Goal: Information Seeking & Learning: Learn about a topic

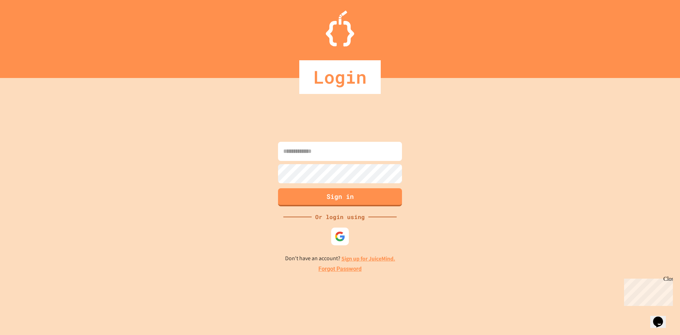
click at [364, 146] on input at bounding box center [340, 151] width 124 height 19
type input "**********"
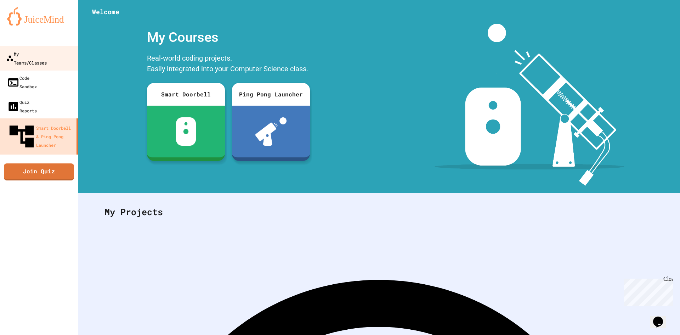
click at [35, 54] on div "My Teams/Classes" at bounding box center [26, 57] width 41 height 17
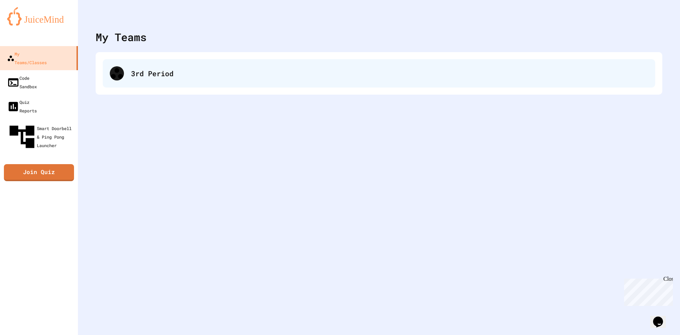
click at [215, 72] on div "3rd Period" at bounding box center [389, 73] width 517 height 11
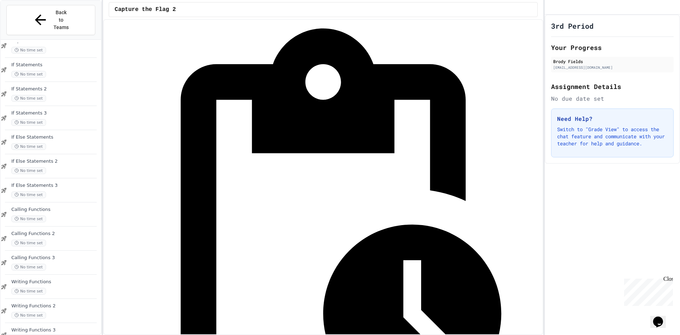
scroll to position [403, 0]
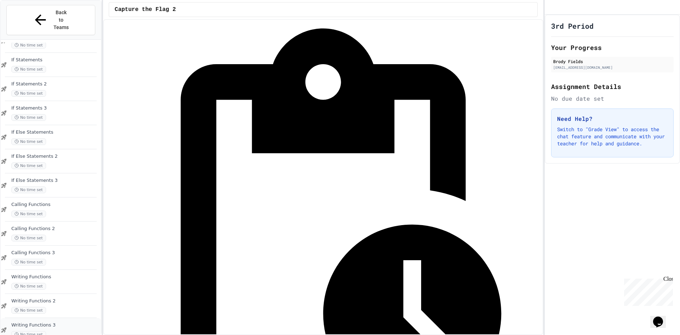
click at [50, 322] on span "Writing Functions 3" at bounding box center [55, 325] width 88 height 6
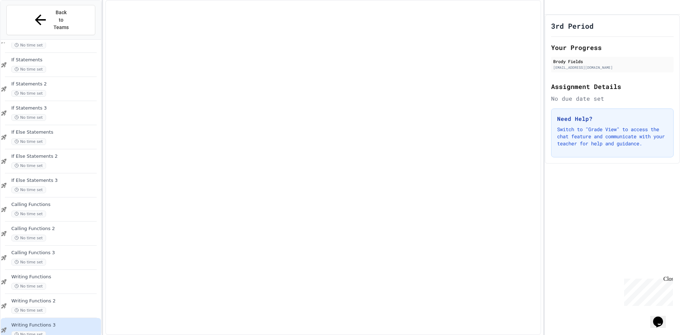
scroll to position [395, 0]
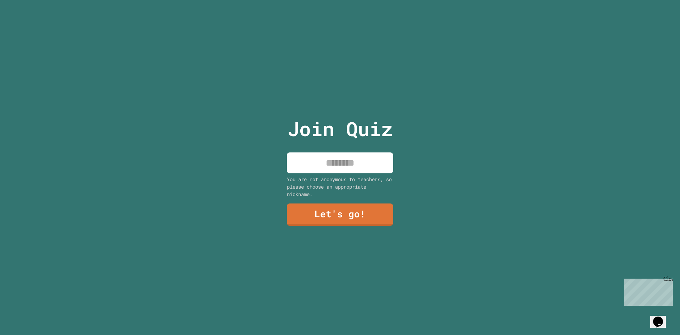
click at [349, 162] on input at bounding box center [340, 162] width 106 height 21
type input "*****"
click at [369, 216] on link "Let's go!" at bounding box center [340, 213] width 99 height 23
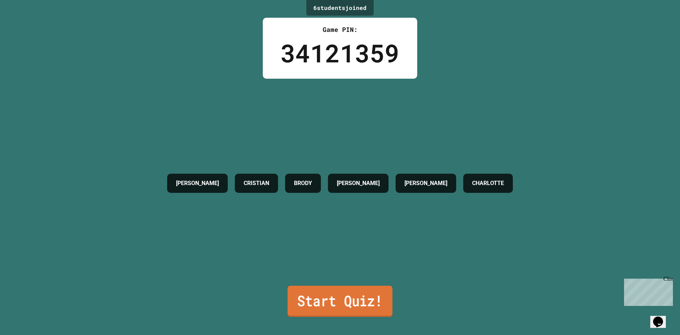
click at [357, 286] on link "Start Quiz!" at bounding box center [340, 300] width 105 height 31
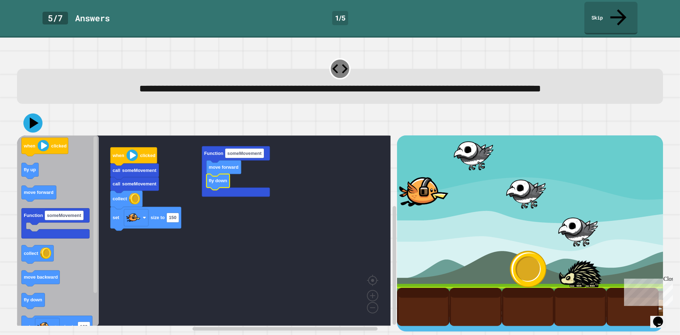
click at [39, 126] on icon at bounding box center [32, 122] width 19 height 19
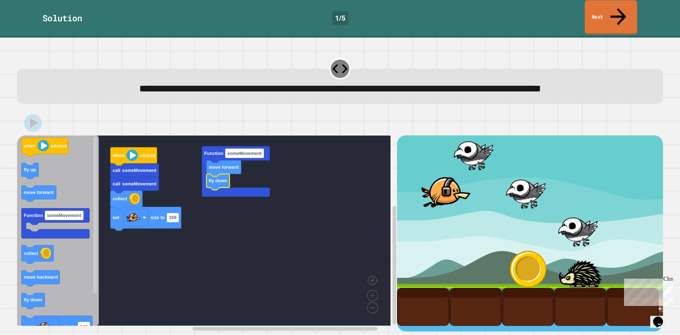
click at [607, 14] on link "Next" at bounding box center [611, 17] width 52 height 34
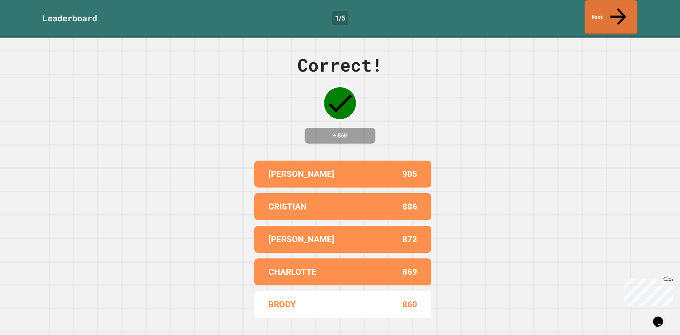
click at [605, 8] on link "Next" at bounding box center [611, 17] width 53 height 34
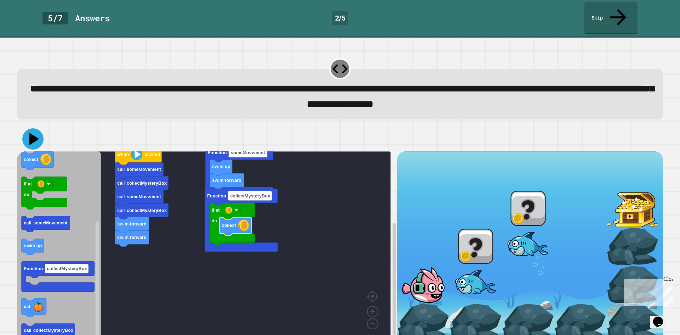
click at [36, 128] on icon at bounding box center [32, 138] width 21 height 21
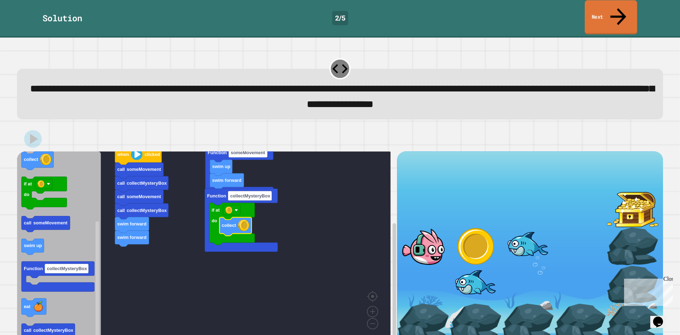
click at [623, 7] on link "Next" at bounding box center [611, 17] width 52 height 34
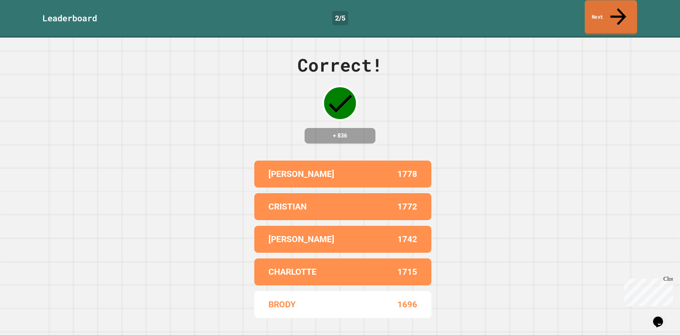
click at [615, 7] on icon at bounding box center [618, 16] width 24 height 25
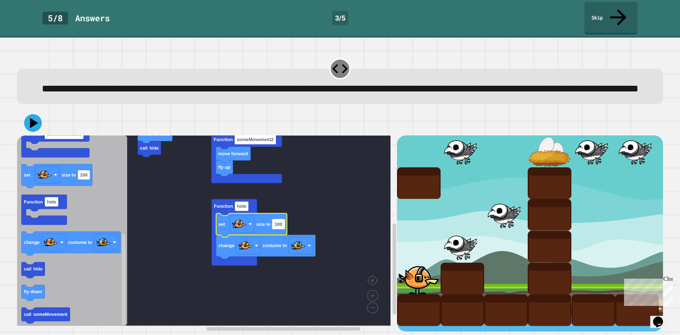
click at [278, 229] on rect "Blockly Workspace" at bounding box center [278, 224] width 12 height 10
type input "**"
click at [32, 120] on icon at bounding box center [32, 122] width 21 height 21
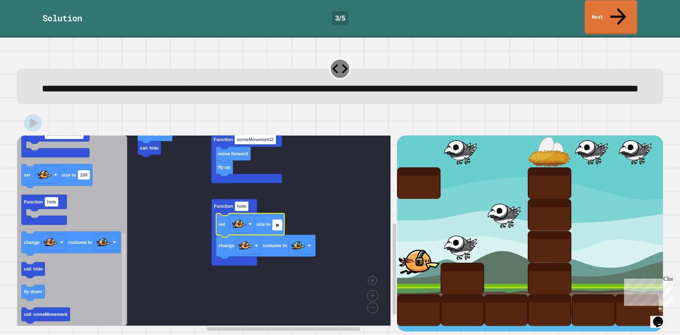
click at [602, 4] on link "Next" at bounding box center [611, 17] width 52 height 34
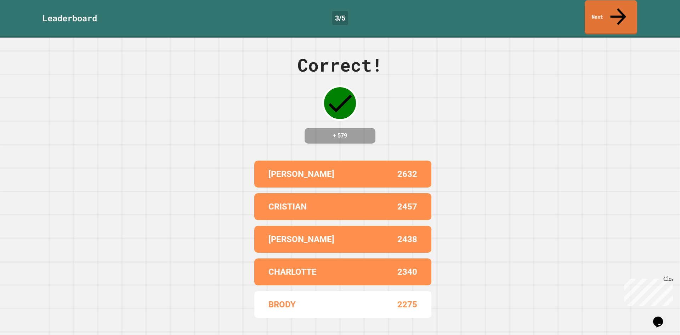
click at [602, 4] on link "Next" at bounding box center [611, 17] width 52 height 34
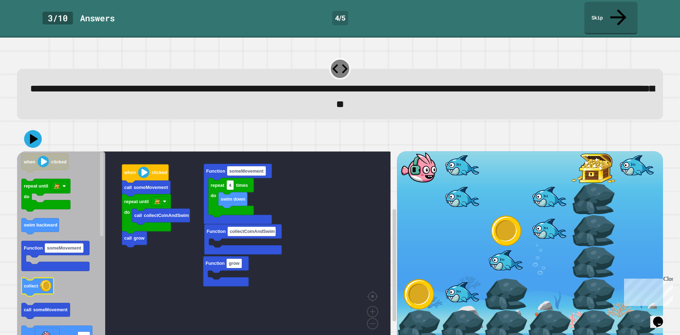
click at [51, 280] on image "Blockly Workspace" at bounding box center [45, 285] width 11 height 11
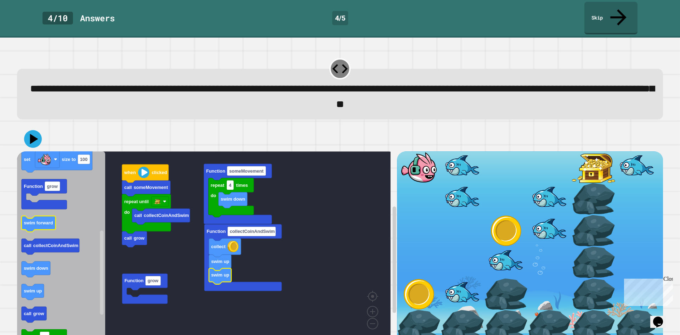
click at [39, 219] on icon "Blockly Workspace" at bounding box center [61, 246] width 88 height 190
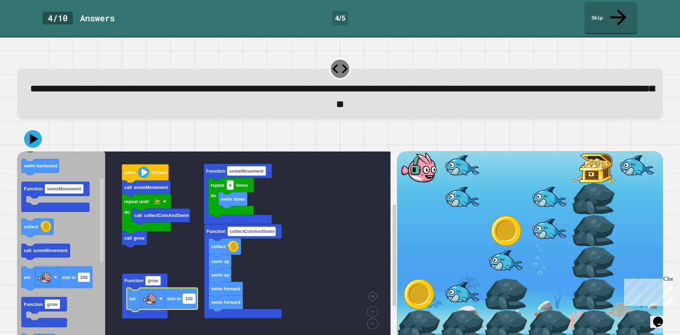
click at [193, 295] on text "100" at bounding box center [188, 297] width 7 height 5
type input "***"
click at [34, 128] on icon at bounding box center [32, 138] width 21 height 21
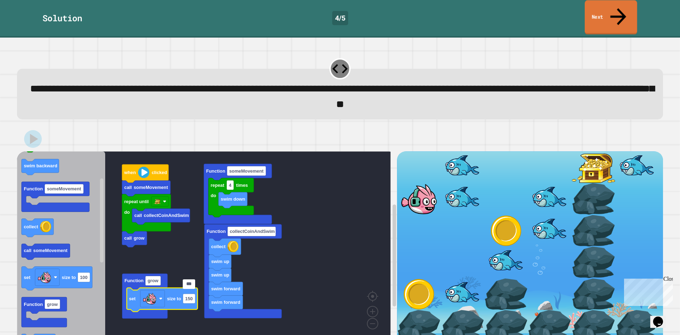
click at [632, 7] on link "Next" at bounding box center [611, 17] width 52 height 34
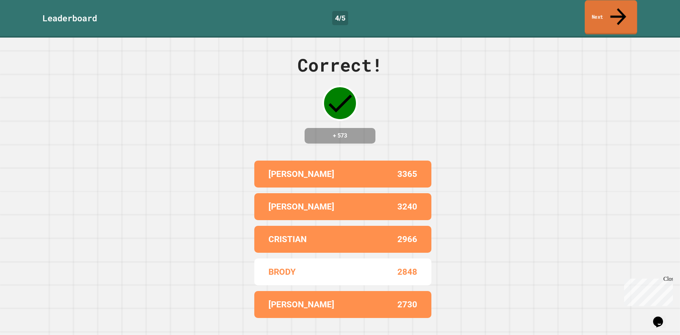
click at [624, 4] on link "Next" at bounding box center [611, 17] width 52 height 34
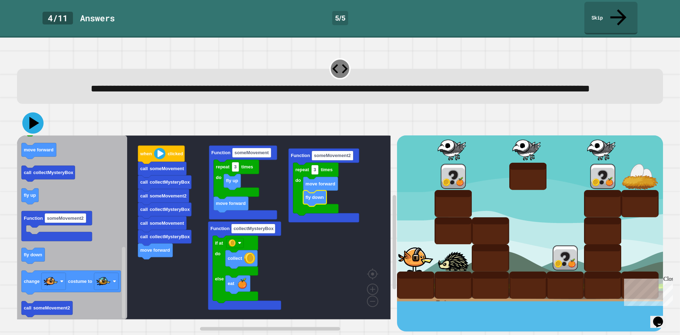
click at [36, 121] on icon at bounding box center [32, 122] width 21 height 21
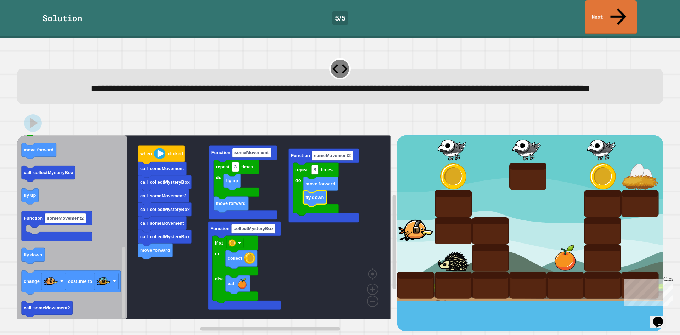
click at [615, 9] on icon at bounding box center [618, 16] width 24 height 25
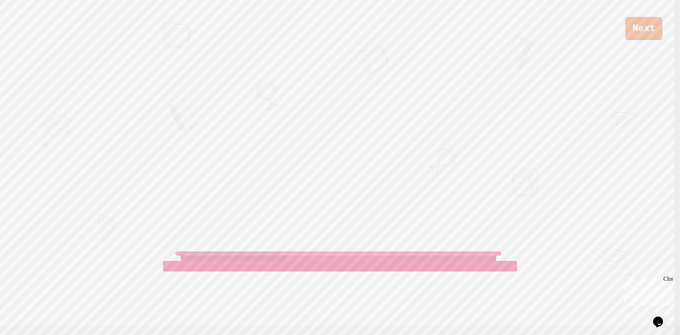
click at [637, 32] on link "Next" at bounding box center [643, 28] width 37 height 23
